Goal: Task Accomplishment & Management: Manage account settings

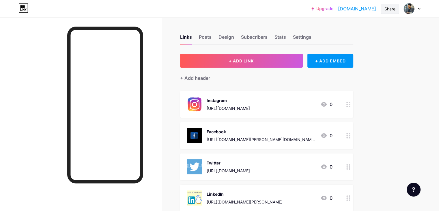
click at [391, 10] on div "Share" at bounding box center [390, 9] width 11 height 6
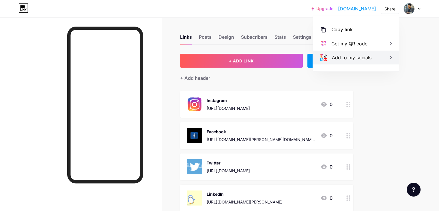
click at [345, 60] on div "Add to my socials" at bounding box center [352, 57] width 40 height 7
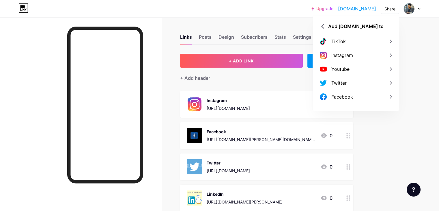
click at [416, 6] on div at bounding box center [412, 8] width 17 height 10
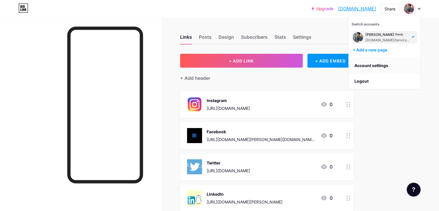
click at [371, 65] on link "Account settings" at bounding box center [385, 66] width 72 height 16
